Goal: Task Accomplishment & Management: Manage account settings

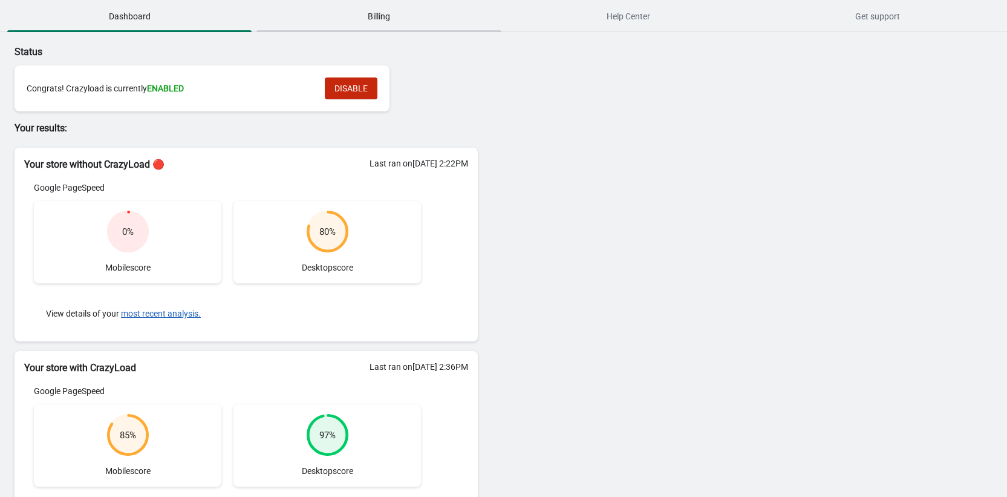
click at [384, 17] on span "Billing" at bounding box center [379, 16] width 244 height 22
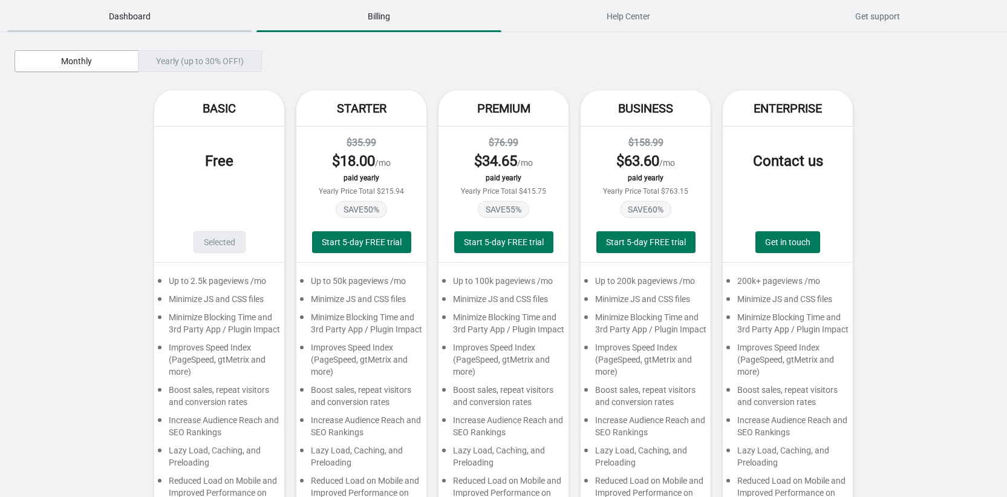
click at [164, 10] on span "Dashboard" at bounding box center [129, 16] width 244 height 22
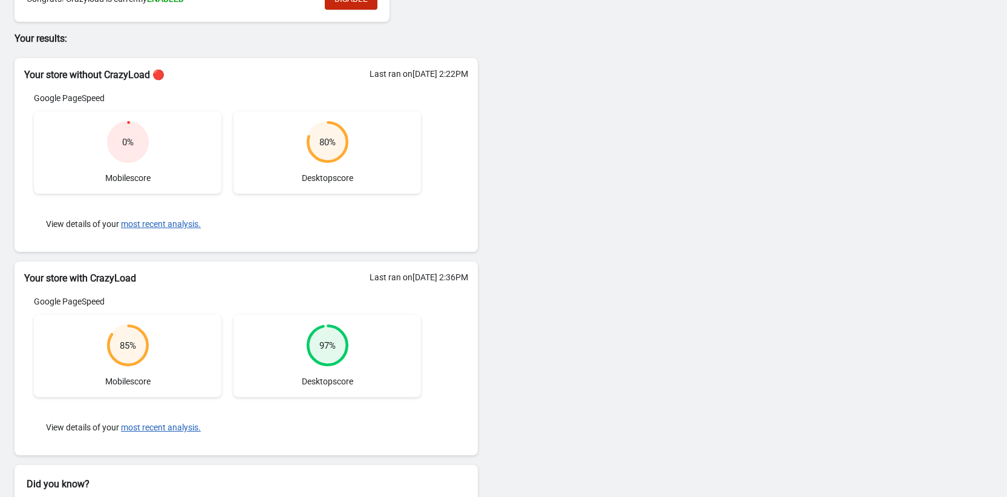
scroll to position [149, 0]
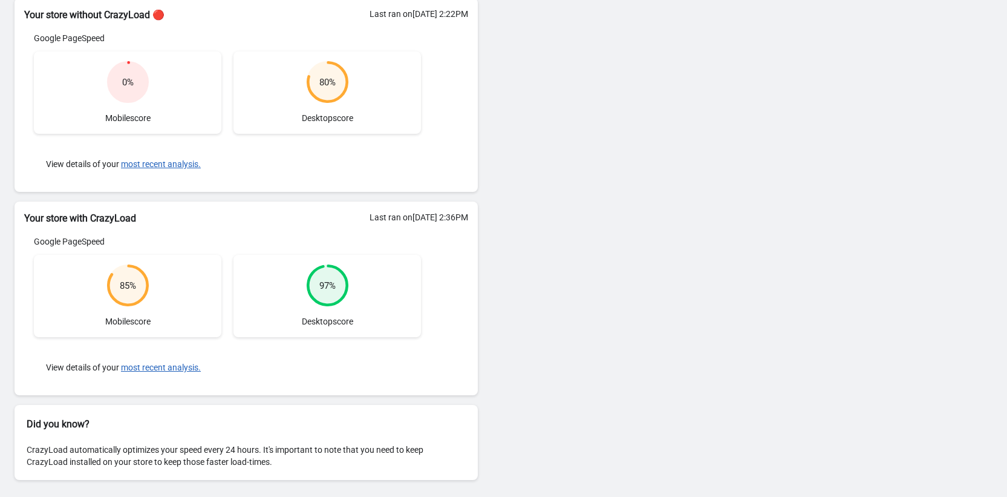
click at [135, 50] on div "Google PageSpeed 0 % Mobile score 80 % Desktop score View details of your most …" at bounding box center [227, 107] width 407 height 150
click at [167, 13] on h2 "Your store without CrazyLoad 🔴" at bounding box center [246, 15] width 444 height 15
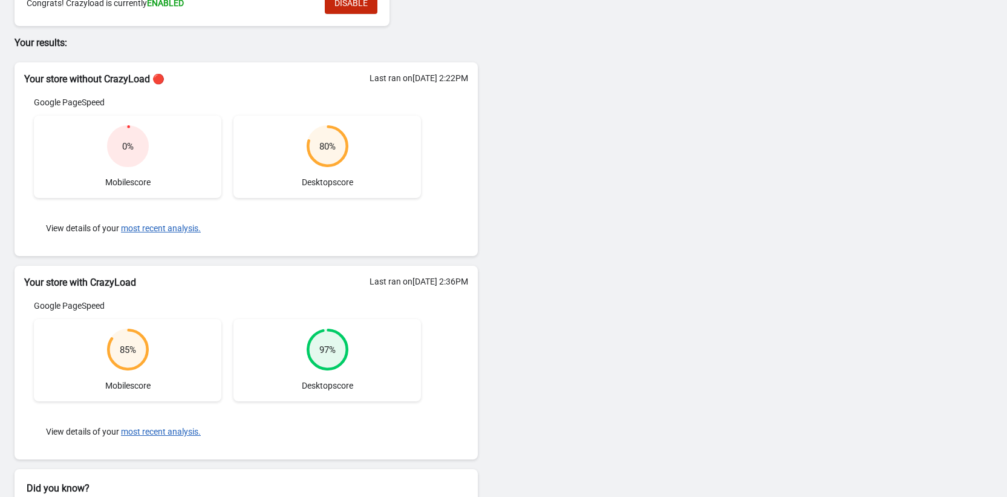
scroll to position [0, 0]
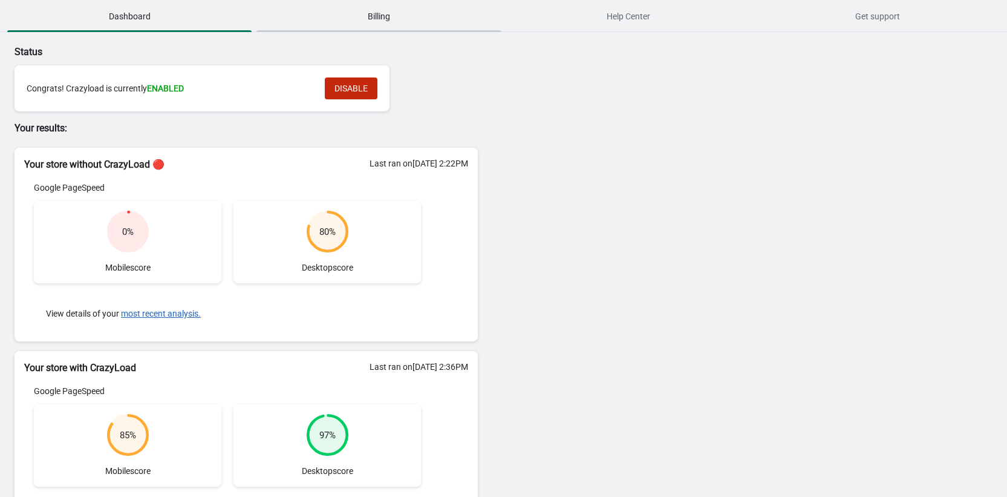
click at [393, 10] on span "Billing" at bounding box center [379, 16] width 244 height 22
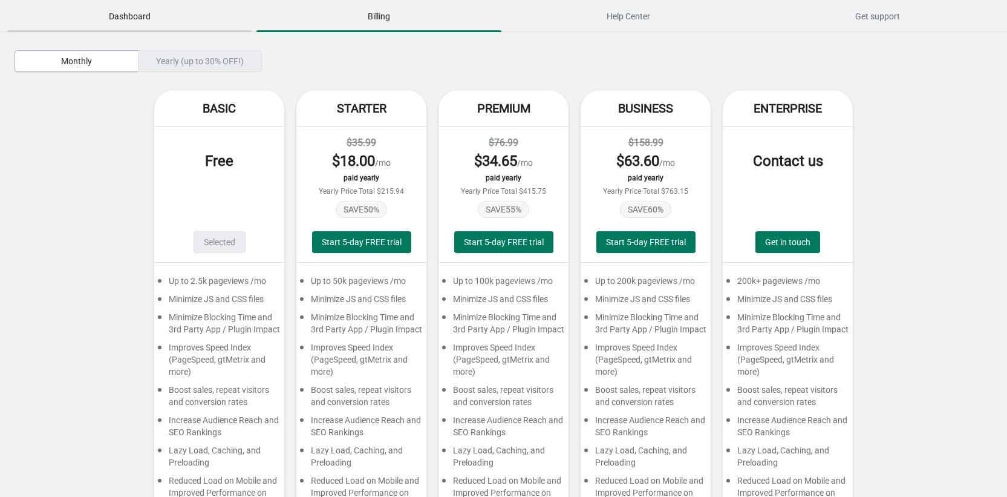
click at [180, 26] on span "Dashboard" at bounding box center [129, 16] width 244 height 22
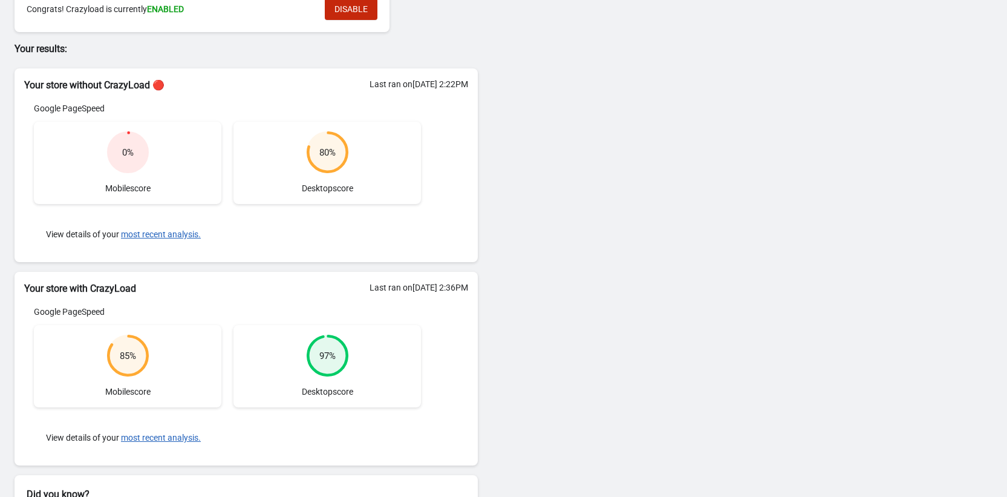
scroll to position [149, 0]
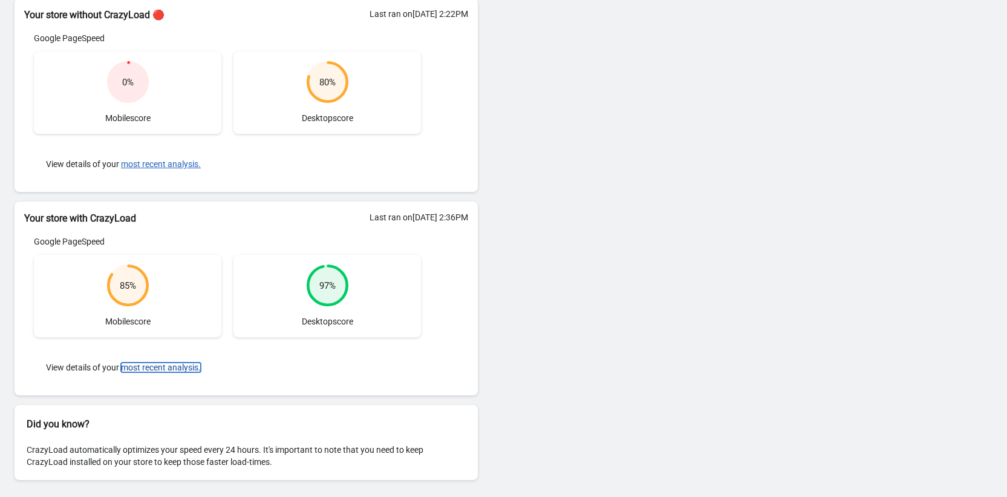
click at [172, 365] on button "most recent analysis." at bounding box center [161, 367] width 80 height 10
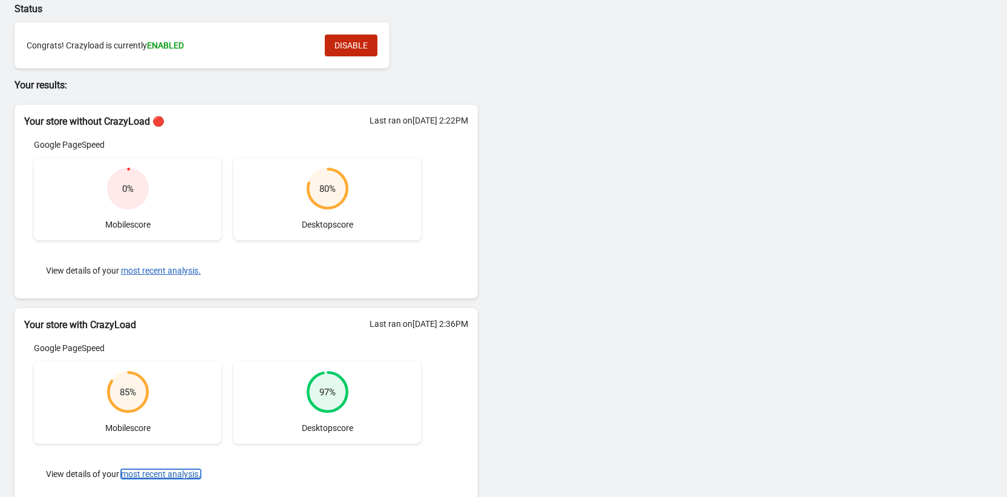
scroll to position [0, 0]
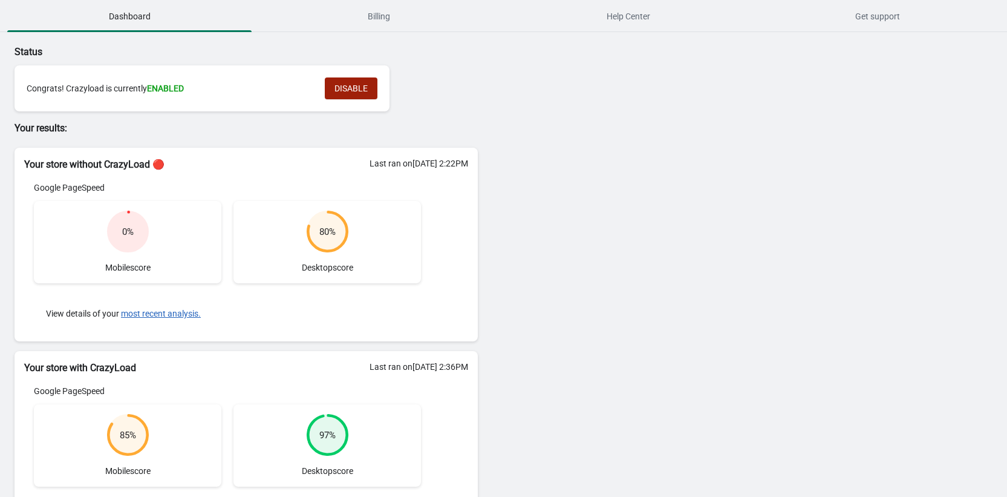
click at [354, 83] on span "DISABLE" at bounding box center [351, 88] width 33 height 10
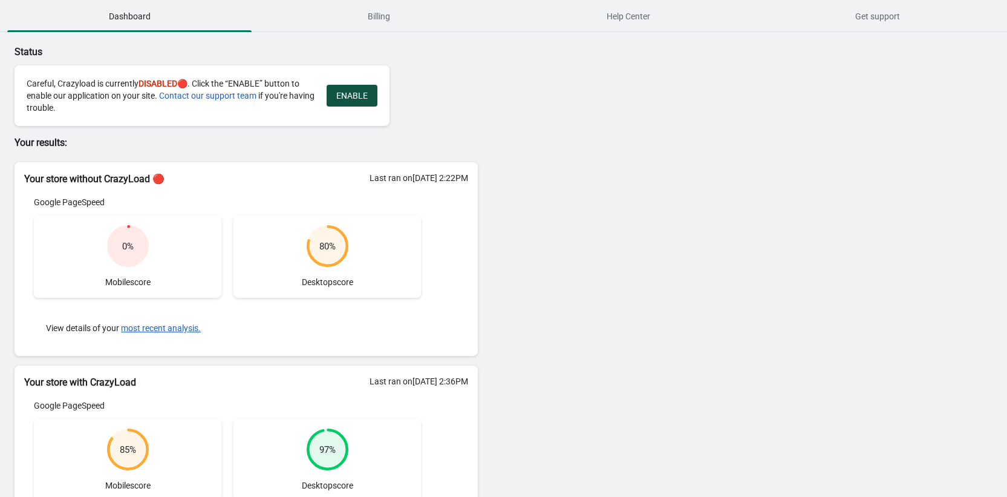
click at [351, 99] on span "ENABLE" at bounding box center [351, 96] width 31 height 10
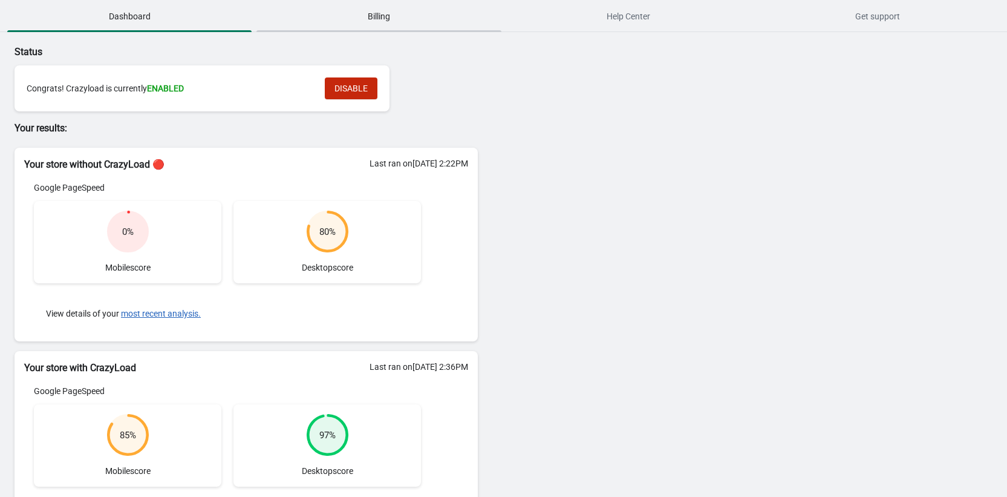
click at [382, 9] on span "Billing" at bounding box center [379, 16] width 244 height 22
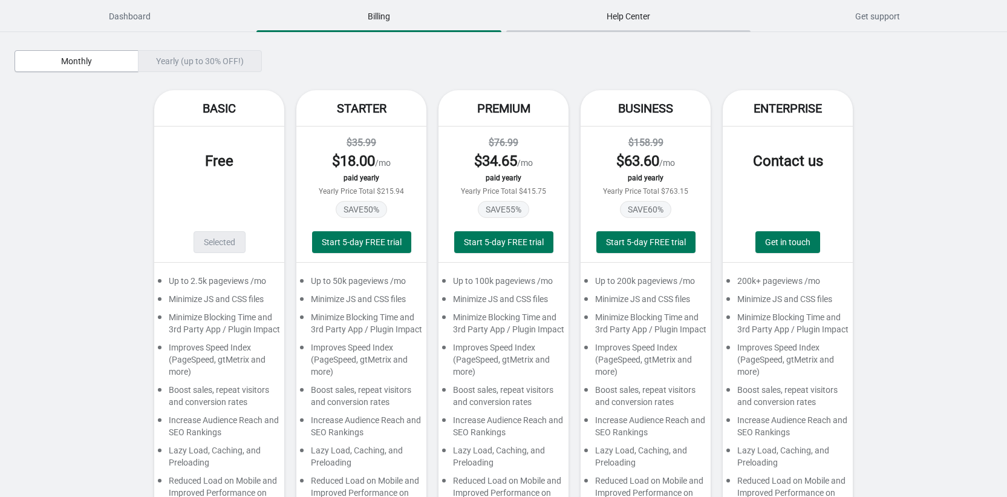
click at [595, 15] on span "Help Center" at bounding box center [628, 16] width 244 height 22
